Goal: Task Accomplishment & Management: Complete application form

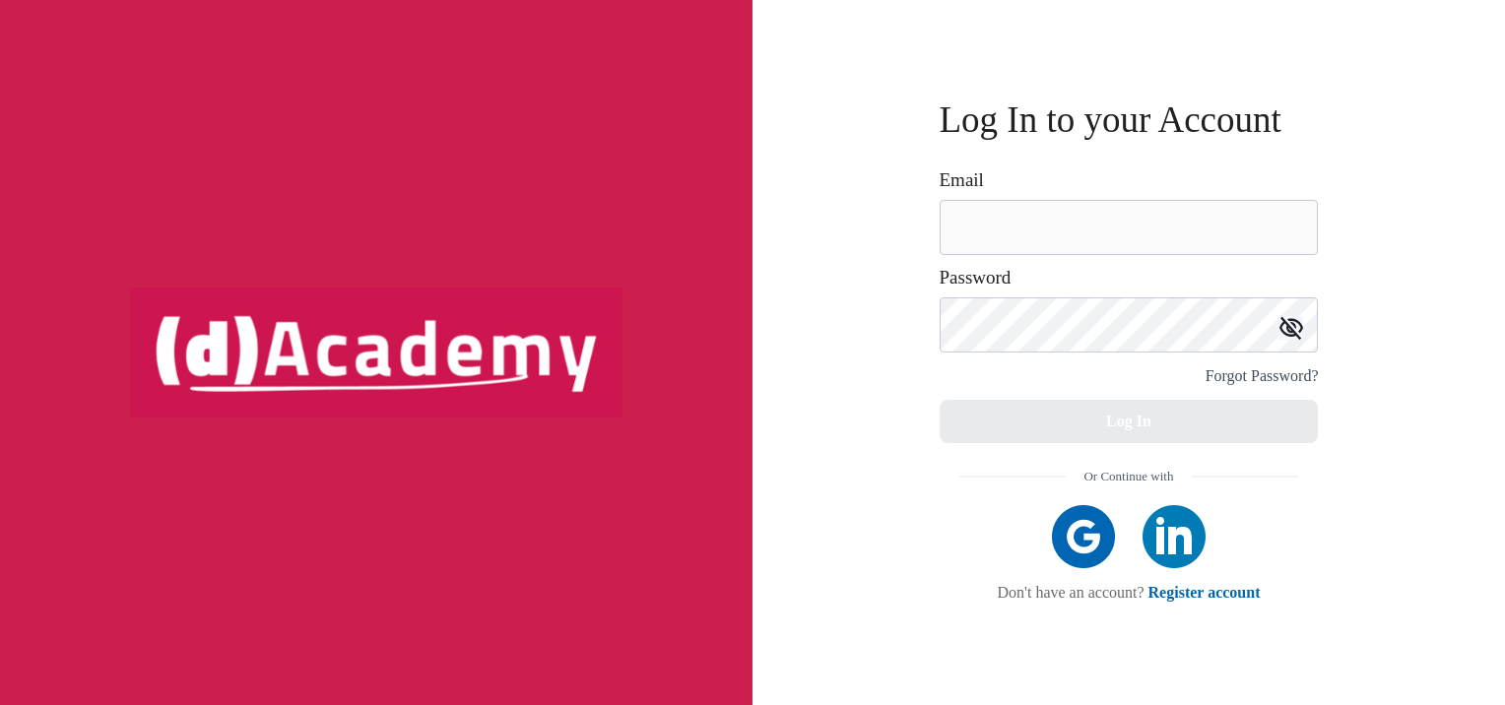
click at [1088, 544] on img at bounding box center [1083, 536] width 63 height 63
